Goal: Information Seeking & Learning: Learn about a topic

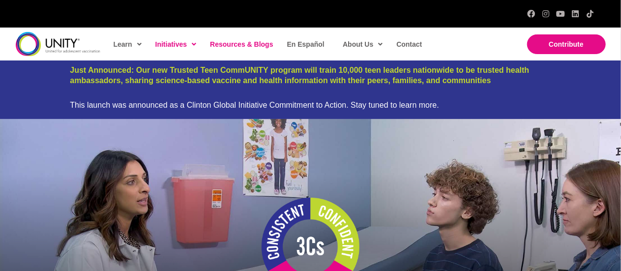
click at [236, 43] on span "Resources & Blogs" at bounding box center [241, 44] width 63 height 8
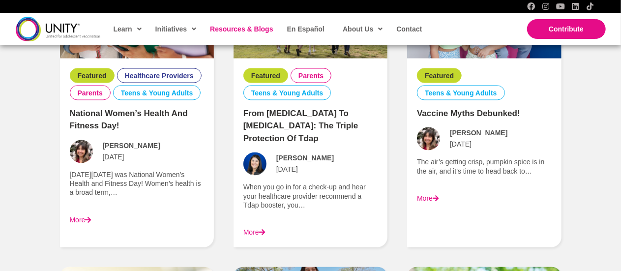
scroll to position [786, 0]
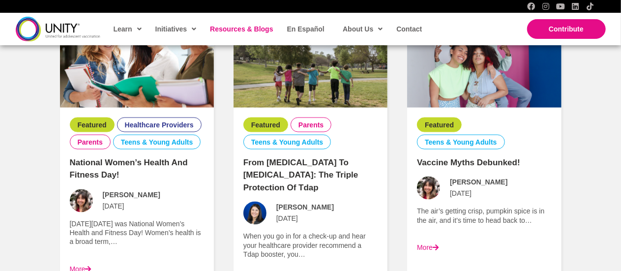
click at [428, 244] on link "More" at bounding box center [428, 248] width 22 height 8
